Goal: Check status

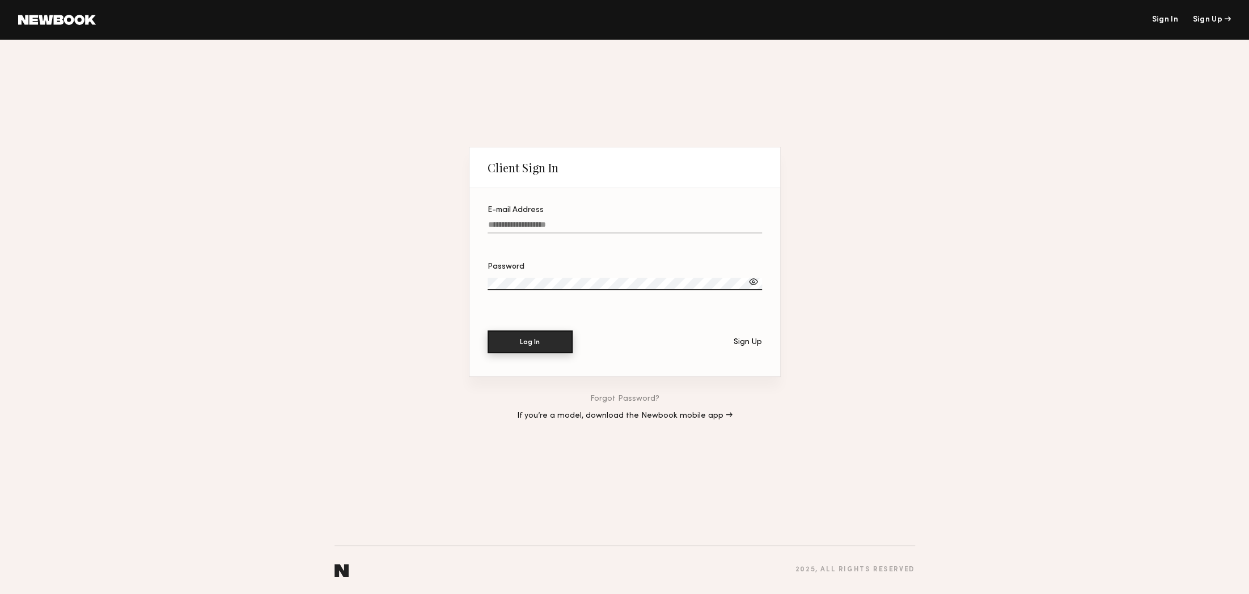
type input "**********"
click at [536, 339] on button "Log In" at bounding box center [530, 342] width 85 height 23
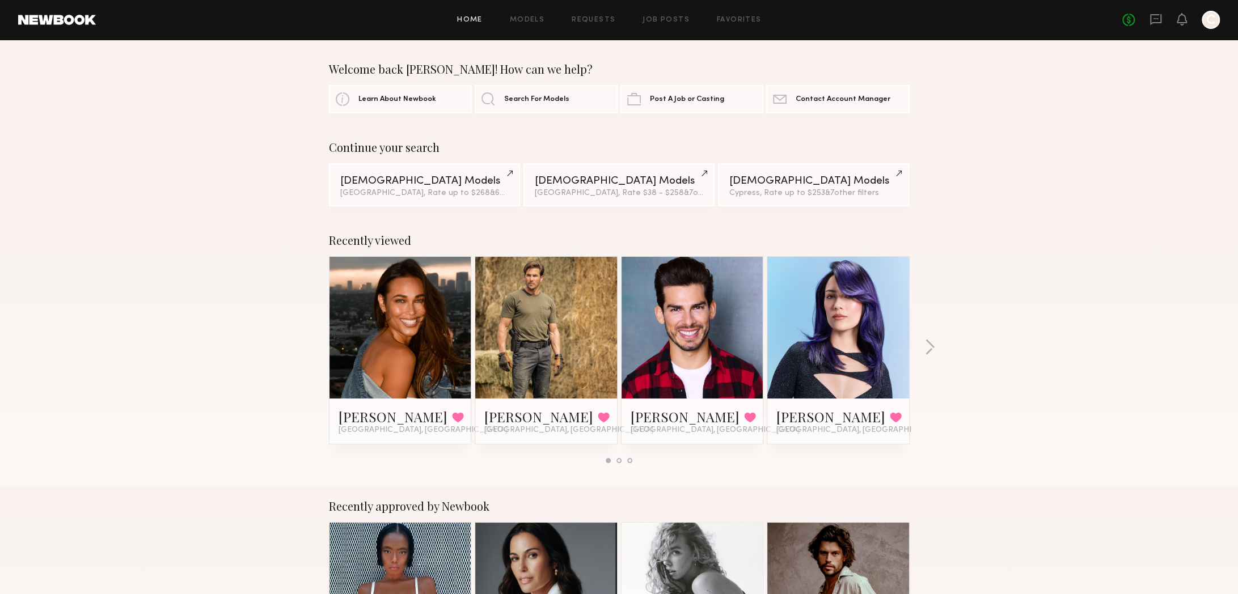
click at [1209, 24] on div at bounding box center [1211, 20] width 18 height 18
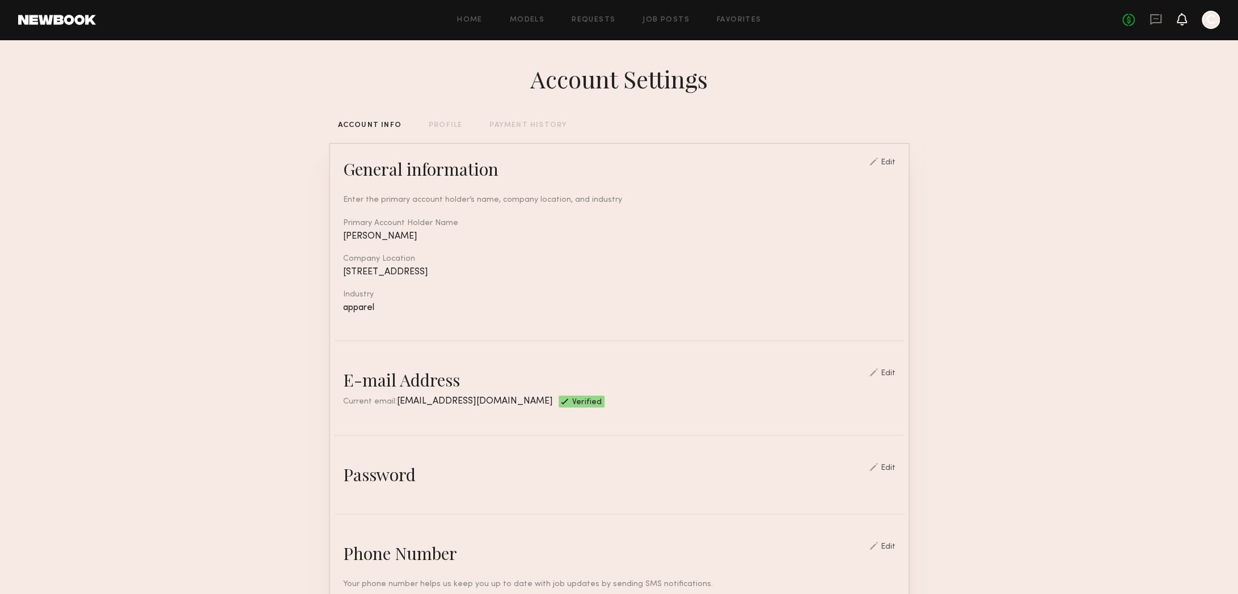
click at [1179, 19] on icon at bounding box center [1181, 19] width 9 height 8
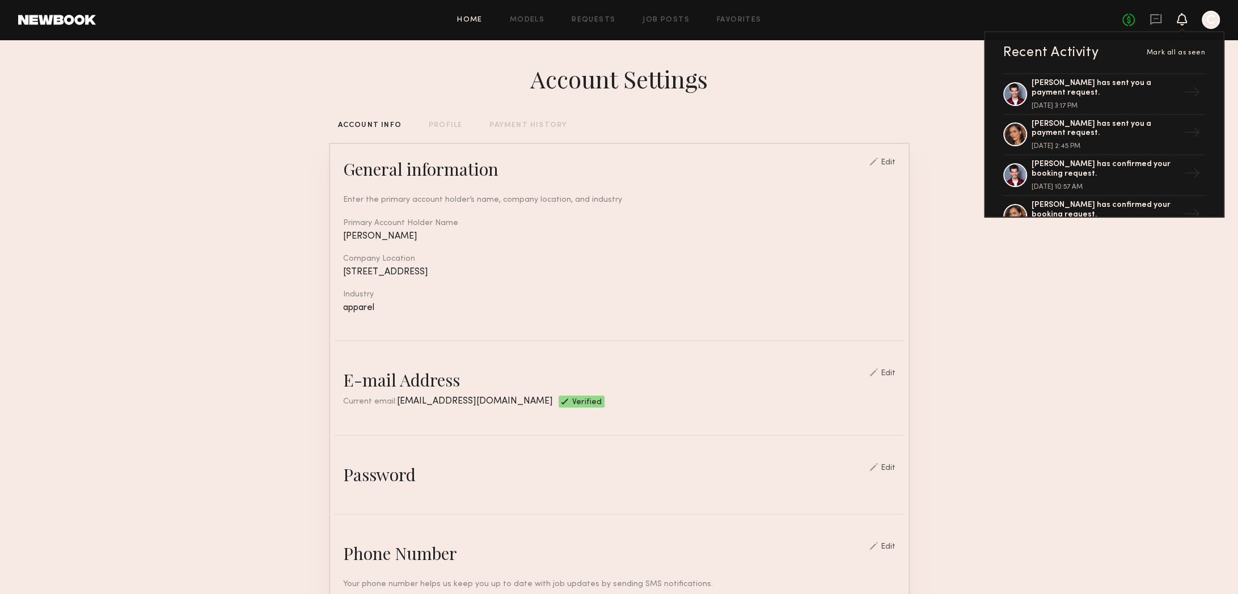
click at [462, 19] on link "Home" at bounding box center [470, 19] width 26 height 7
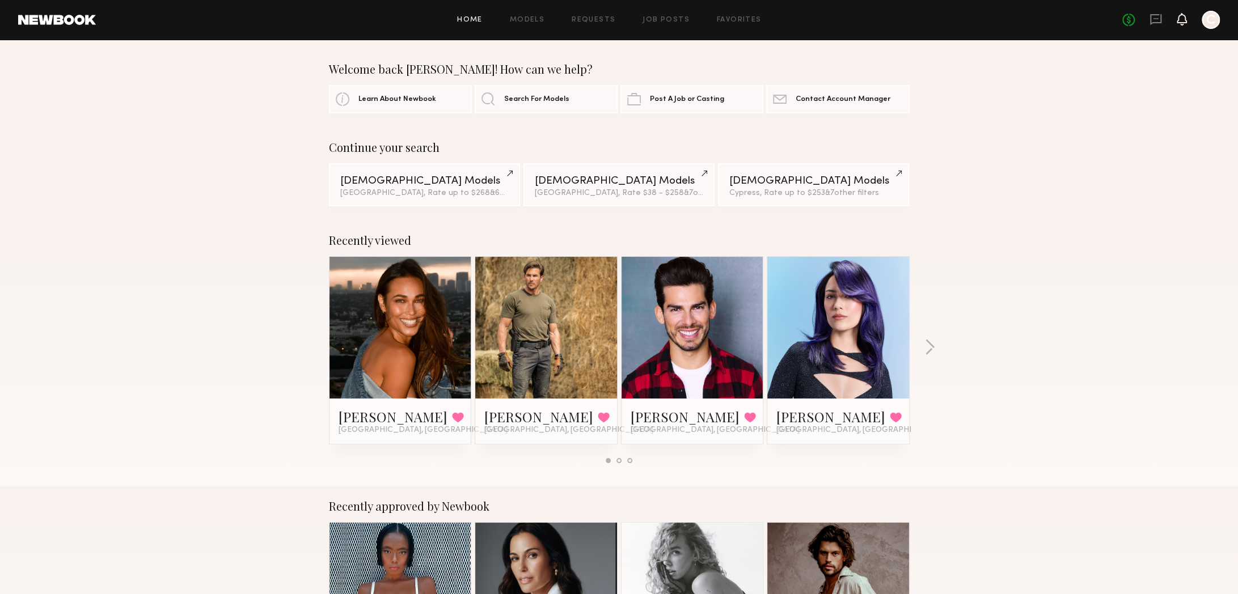
click at [1180, 24] on icon at bounding box center [1181, 25] width 3 height 2
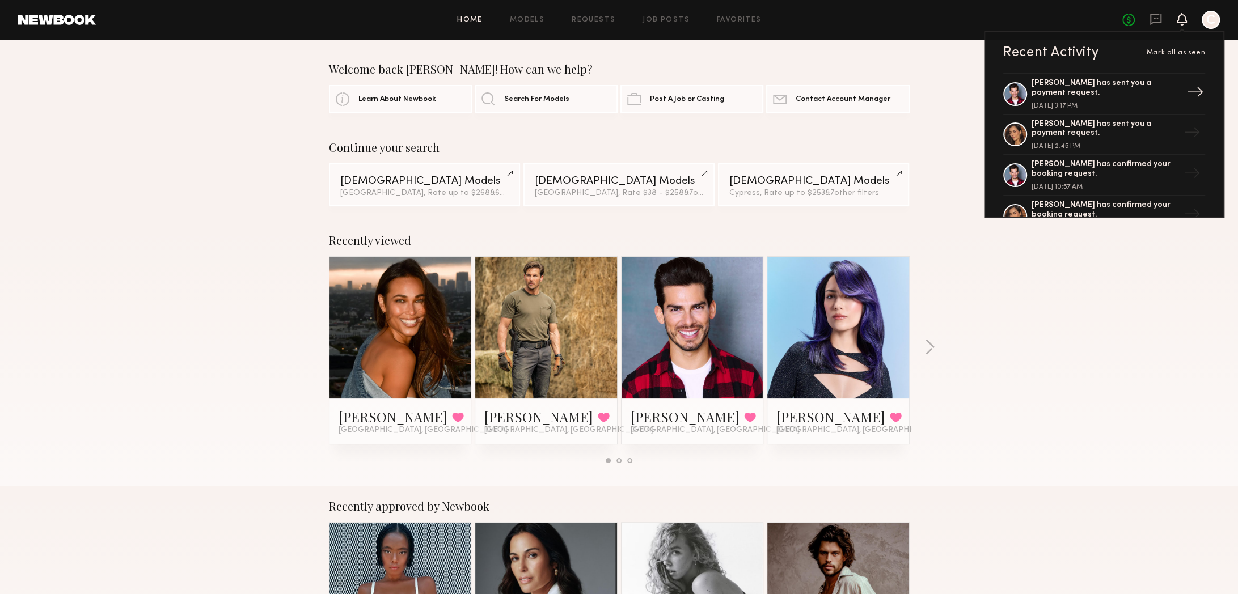
click at [1146, 86] on div "[PERSON_NAME] has sent you a payment request." at bounding box center [1105, 88] width 147 height 19
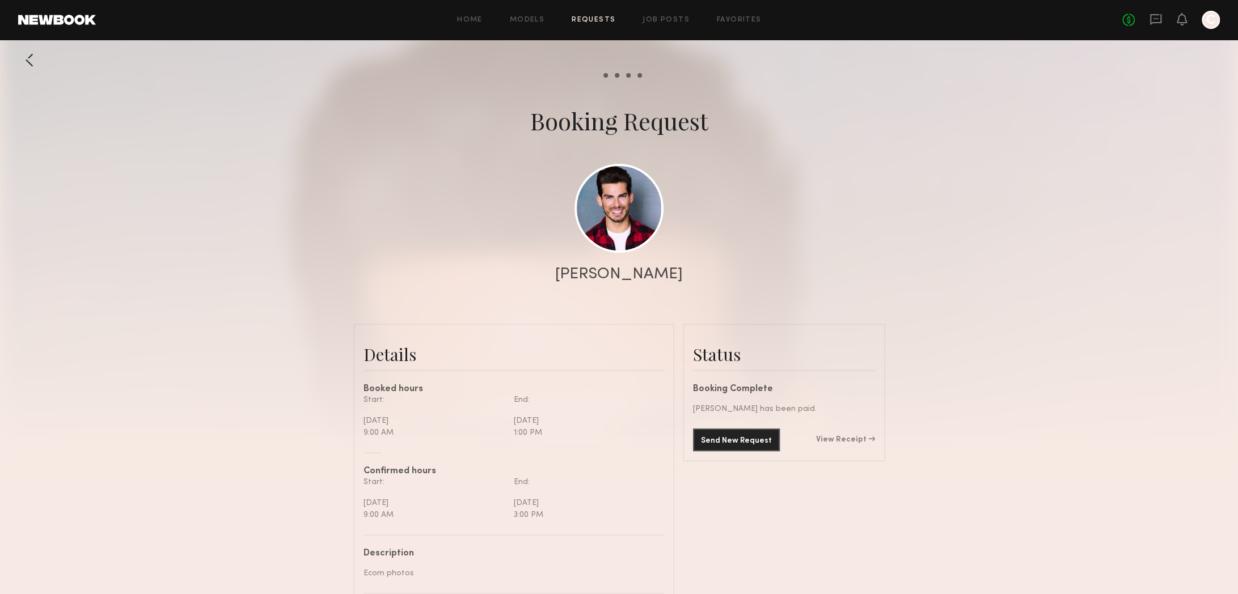
scroll to position [726, 0]
